Goal: Task Accomplishment & Management: Manage account settings

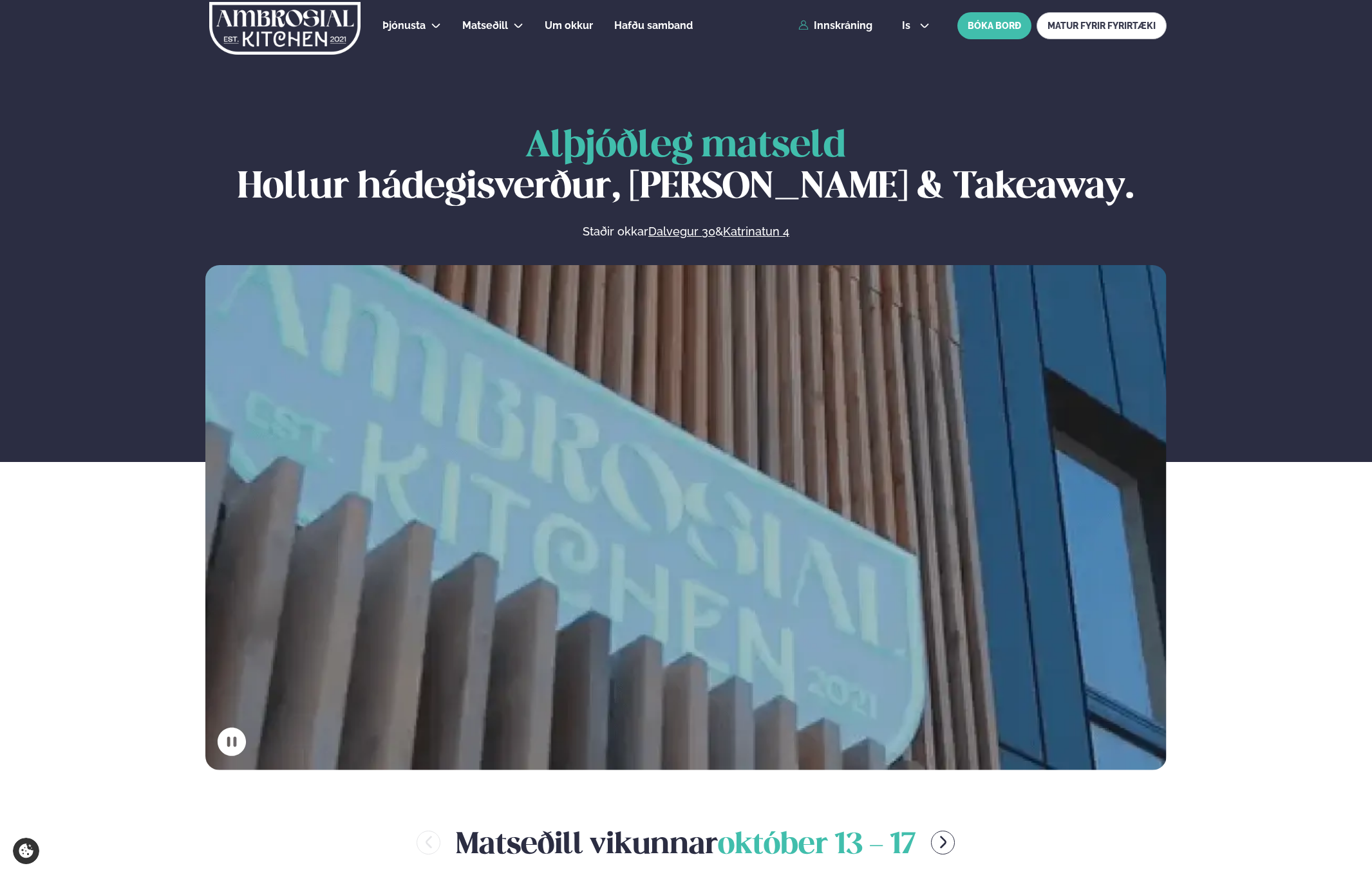
click at [841, 32] on div "Þjónusta Hádegismatur fyrir fyrirtæki Fyrirtækja veitingar Einkapartý Matseðill…" at bounding box center [685, 25] width 1038 height 51
click at [840, 18] on div "Þjónusta Hádegismatur fyrir fyrirtæki Fyrirtækja veitingar Einkapartý Matseðill…" at bounding box center [685, 25] width 1038 height 51
click at [838, 35] on div "Þjónusta Hádegismatur fyrir fyrirtæki Fyrirtækja veitingar Einkapartý Matseðill…" at bounding box center [685, 25] width 1038 height 51
click at [840, 32] on div "Þjónusta Hádegismatur fyrir fyrirtæki Fyrirtækja veitingar Einkapartý Matseðill…" at bounding box center [685, 25] width 1038 height 51
click at [840, 27] on link "Innskráning" at bounding box center [835, 26] width 74 height 12
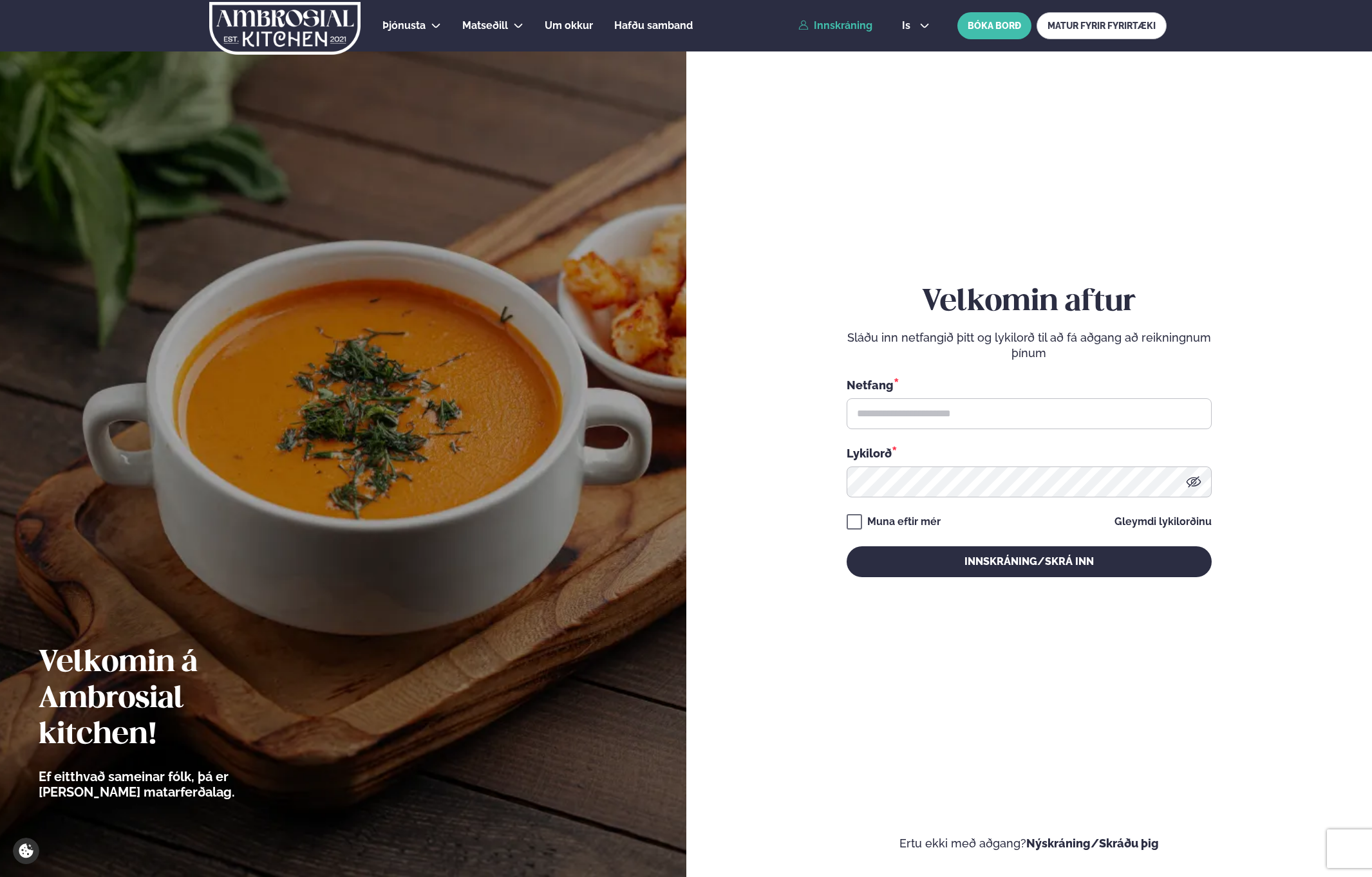
click at [1034, 385] on div "Netfang *" at bounding box center [1029, 384] width 365 height 17
click at [1034, 393] on div "Netfang *" at bounding box center [1029, 402] width 365 height 53
click at [1034, 407] on input "text" at bounding box center [1029, 413] width 365 height 31
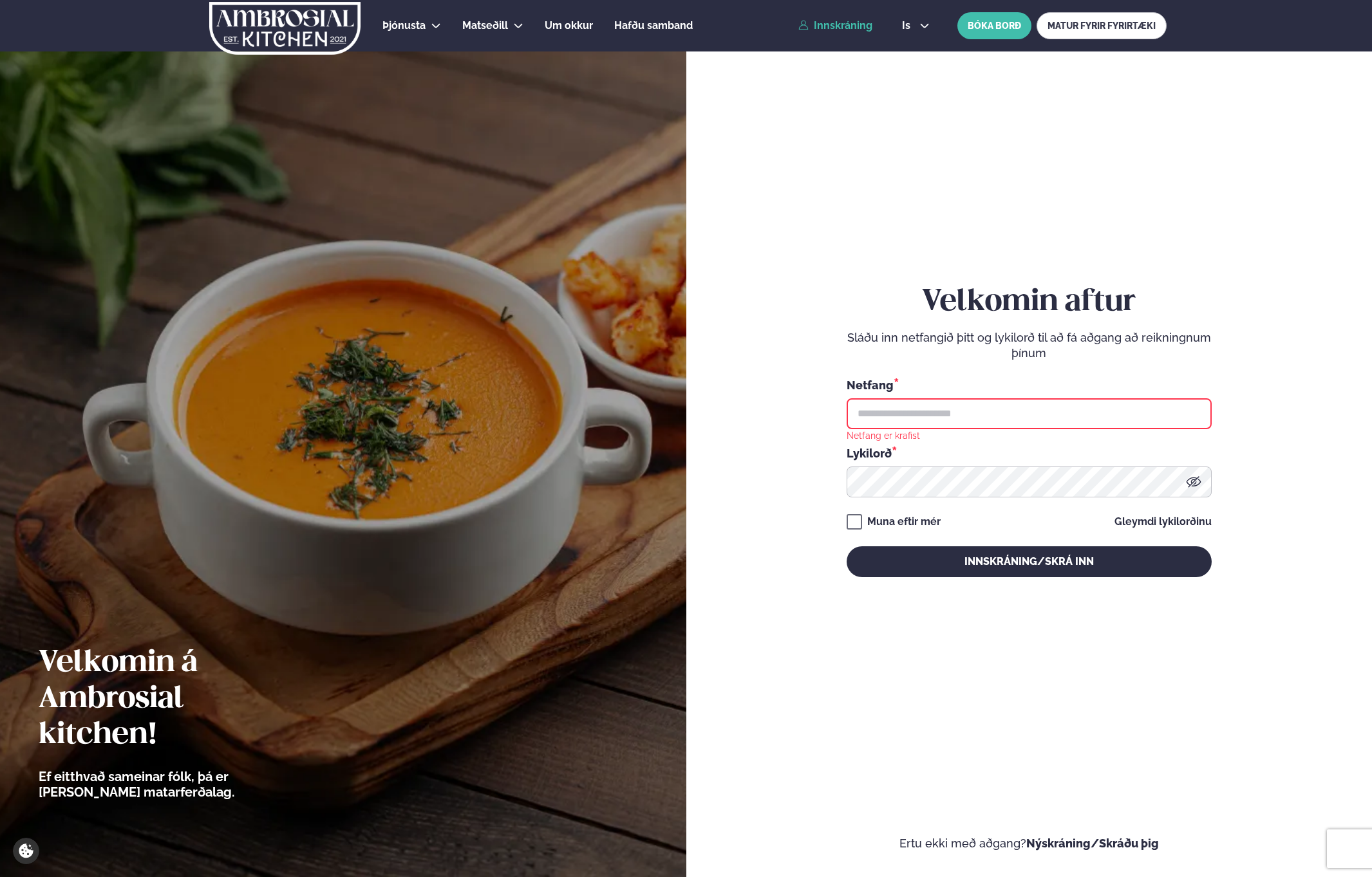
type input "**********"
click at [940, 506] on div "**********" at bounding box center [1029, 431] width 365 height 293
click at [928, 527] on div "Muna eftir mér" at bounding box center [904, 521] width 74 height 15
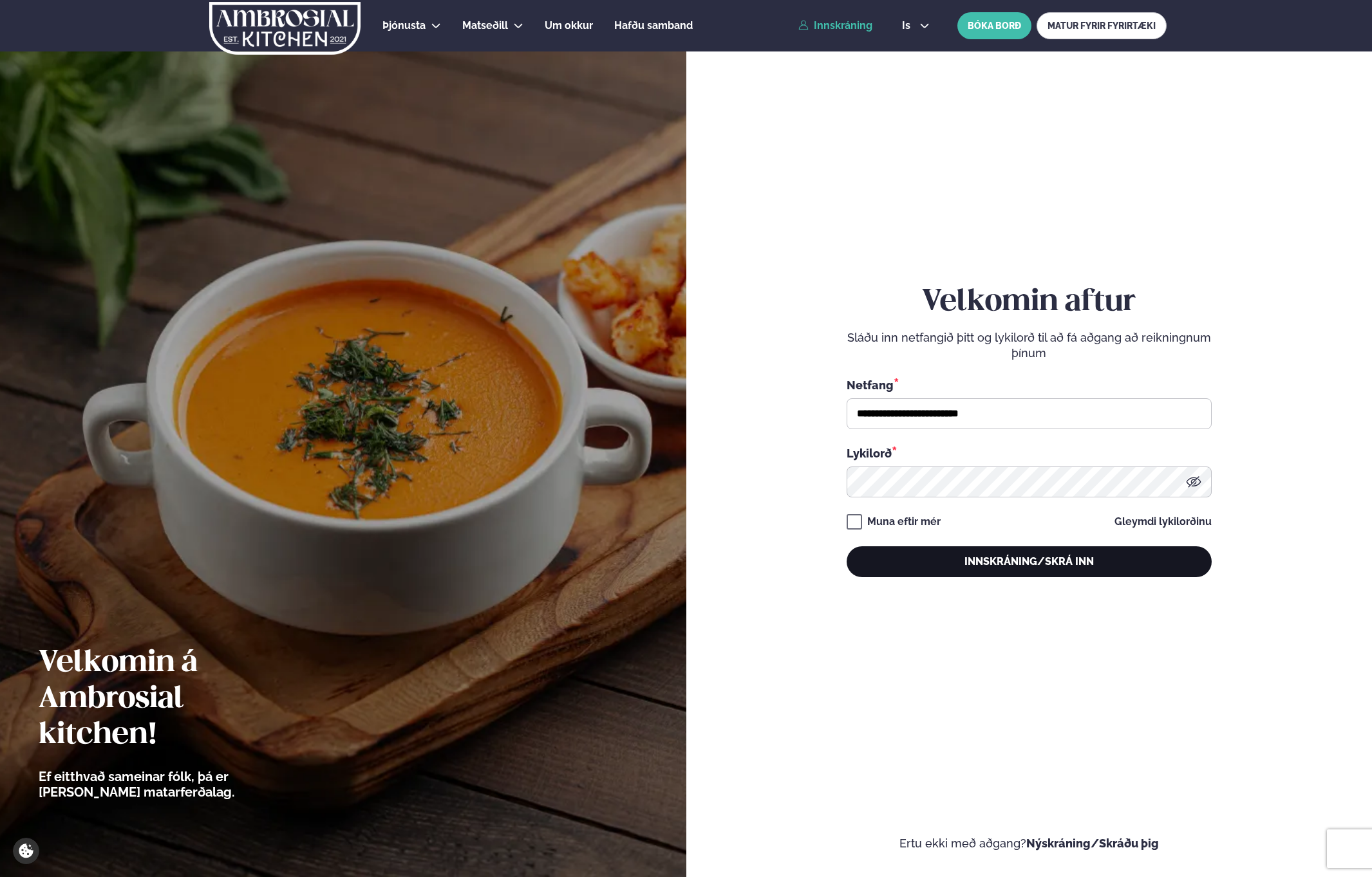
click at [885, 560] on button "Innskráning/Skrá inn" at bounding box center [1029, 562] width 365 height 31
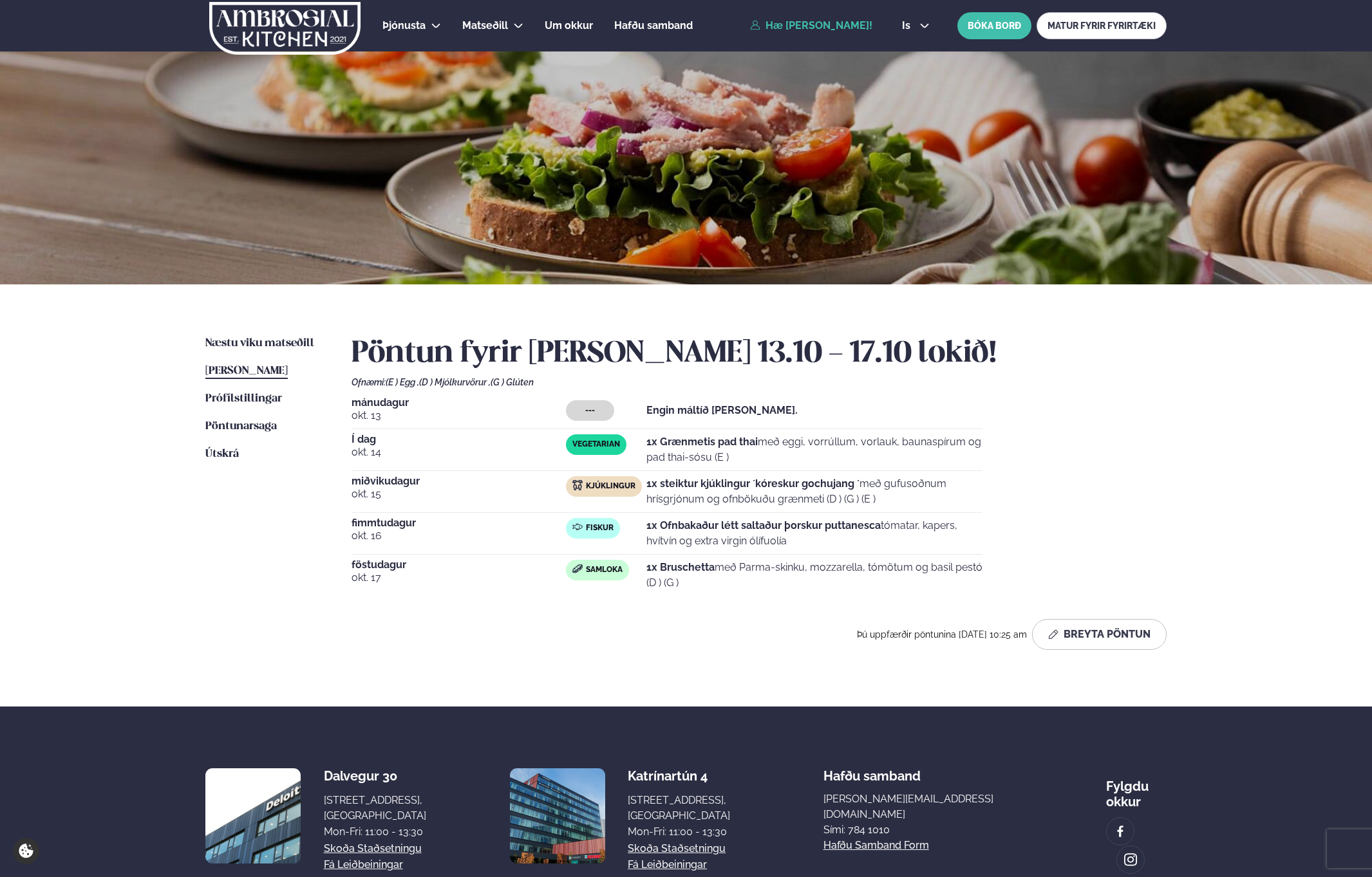
click at [1145, 499] on div "[DATE] --- Engin máltíð [PERSON_NAME]. Í dag [DATE] Vegetarian 1x Grænmetis pad…" at bounding box center [759, 496] width 815 height 198
click at [1146, 503] on div "[DATE] --- Engin máltíð [PERSON_NAME]. Í dag [DATE] Vegetarian 1x Grænmetis pad…" at bounding box center [759, 496] width 815 height 198
click at [1191, 349] on div "Næstu [PERSON_NAME] matseðill Næsta vika [PERSON_NAME] matseðill [PERSON_NAME] …" at bounding box center [685, 495] width 1038 height 422
